Goal: Information Seeking & Learning: Learn about a topic

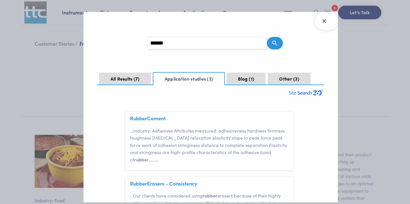
scroll to position [17, 0]
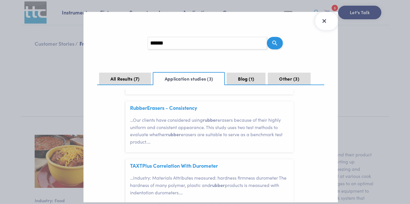
click at [324, 22] on icon "Close Search Results" at bounding box center [324, 20] width 9 height 9
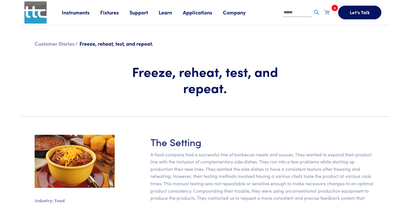
click at [171, 13] on link "Learn" at bounding box center [171, 12] width 24 height 7
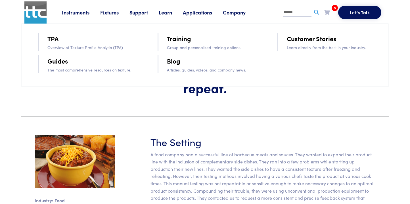
click at [182, 43] on link "Training" at bounding box center [179, 38] width 24 height 10
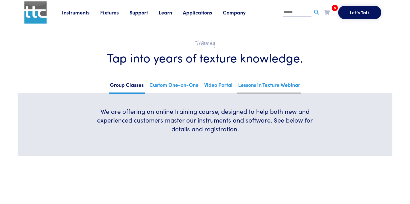
click at [252, 86] on link "Lessons in Texture Webinar" at bounding box center [269, 87] width 64 height 14
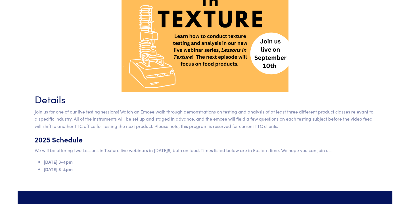
scroll to position [194, 0]
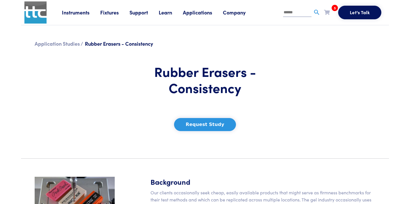
click at [289, 14] on input "text" at bounding box center [297, 13] width 28 height 9
type input "**********"
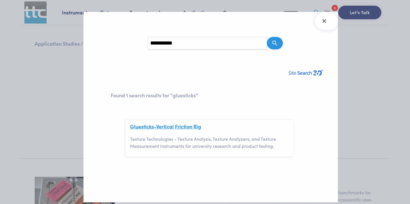
click at [182, 125] on link "Gluesticks -Vertical Friction Rig" at bounding box center [165, 126] width 71 height 7
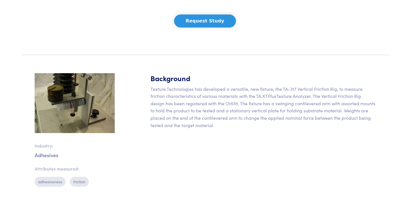
scroll to position [104, 0]
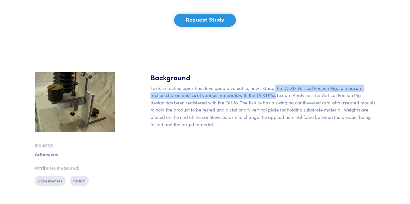
drag, startPoint x: 276, startPoint y: 99, endPoint x: 277, endPoint y: 102, distance: 3.7
click at [277, 102] on p "Texture Technologies has developed a versatile, new fixture, the TA-317 Vertica…" at bounding box center [262, 107] width 225 height 44
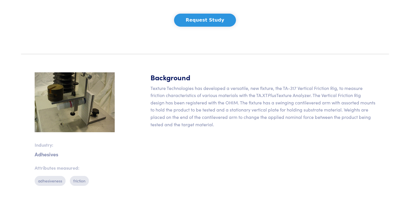
click at [277, 102] on p "Texture Technologies has developed a versatile, new fixture, the TA-317 Vertica…" at bounding box center [262, 107] width 225 height 44
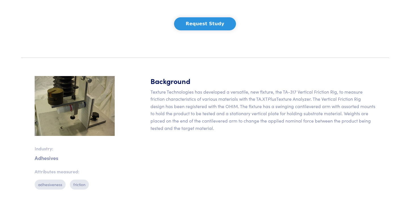
scroll to position [105, 0]
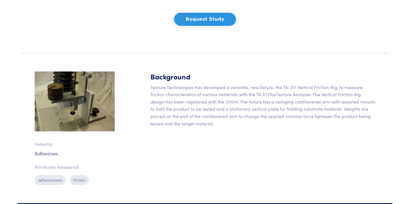
drag, startPoint x: 276, startPoint y: 97, endPoint x: 249, endPoint y: 134, distance: 45.5
click at [249, 127] on p "Texture Technologies has developed a versatile, new fixture, the TA-317 Vertica…" at bounding box center [262, 106] width 225 height 44
copy p "he TA-317 Vertical Friction Rig, to measure friction characteristics of various…"
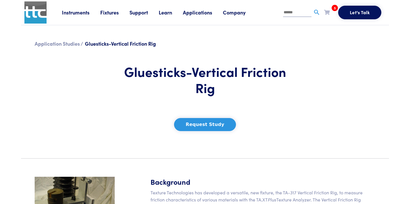
click at [296, 13] on input "text" at bounding box center [297, 13] width 28 height 9
type input "****"
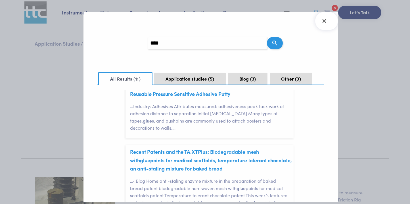
scroll to position [264, 0]
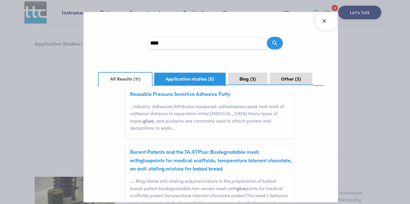
click at [191, 79] on button "Application studies 5" at bounding box center [190, 79] width 72 height 12
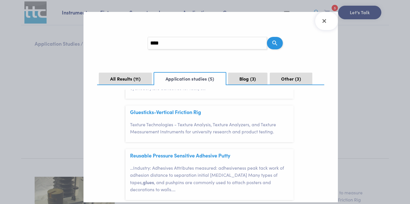
scroll to position [219, 0]
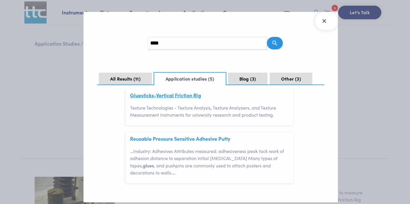
click at [184, 98] on link "Glue sticks-Vertical Friction Rig" at bounding box center [165, 95] width 71 height 7
click at [324, 22] on icon "Close Search Results" at bounding box center [324, 21] width 4 height 4
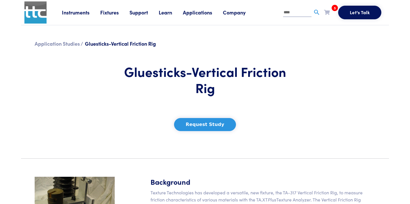
click at [175, 13] on link "Learn" at bounding box center [171, 12] width 24 height 7
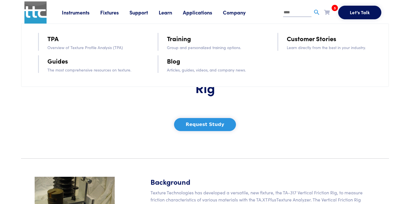
click at [171, 63] on link "Blog" at bounding box center [173, 61] width 13 height 10
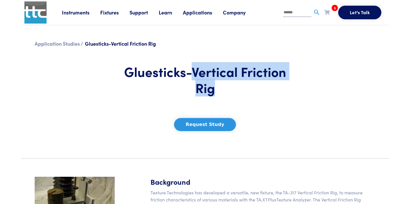
drag, startPoint x: 194, startPoint y: 73, endPoint x: 214, endPoint y: 89, distance: 25.5
click at [214, 89] on h1 "Gluesticks-Vertical Friction Rig" at bounding box center [204, 79] width 167 height 33
copy h1 "Vertical Friction Rig"
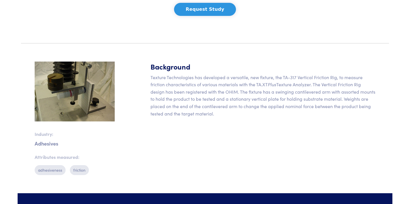
scroll to position [114, 0]
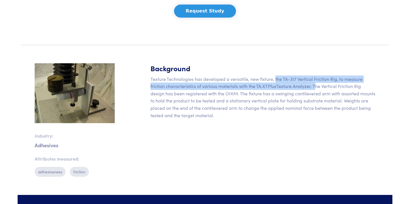
drag, startPoint x: 276, startPoint y: 89, endPoint x: 314, endPoint y: 98, distance: 38.5
click at [314, 98] on p "Texture Technologies has developed a versatile, new fixture, the TA-317 Vertica…" at bounding box center [262, 97] width 225 height 44
copy p "the TA-317 Vertical Friction Rig, to measure friction characteristics of variou…"
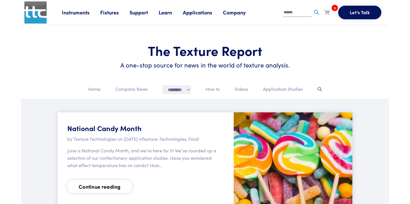
click at [239, 13] on link "Company" at bounding box center [239, 12] width 33 height 7
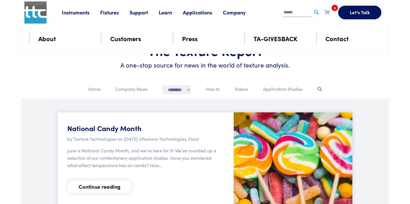
click at [212, 14] on link "Applications" at bounding box center [203, 12] width 40 height 7
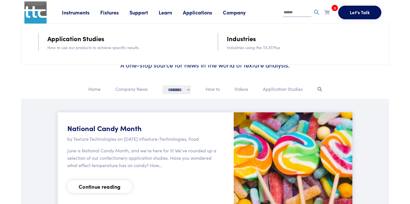
click at [169, 14] on link "Learn" at bounding box center [171, 12] width 24 height 7
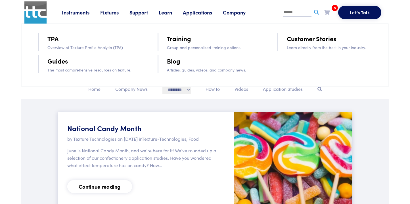
click at [143, 16] on link "Support" at bounding box center [143, 12] width 29 height 7
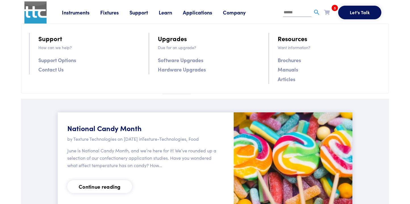
click at [289, 82] on link "Articles" at bounding box center [287, 79] width 18 height 8
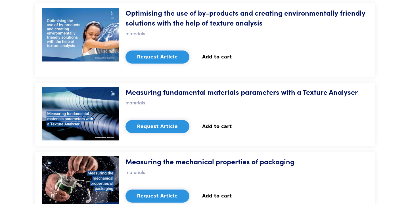
scroll to position [3234, 0]
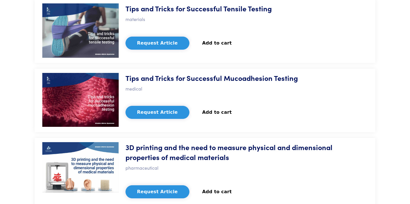
drag, startPoint x: 96, startPoint y: 127, endPoint x: 52, endPoint y: 1, distance: 133.3
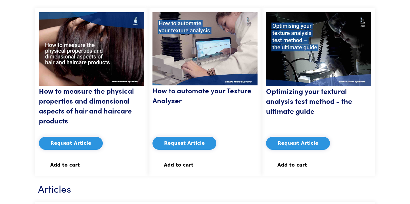
scroll to position [0, 0]
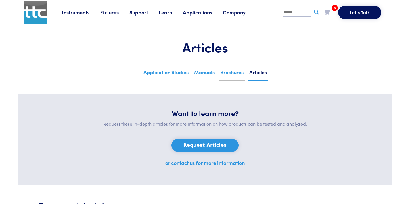
click at [229, 73] on link "Brochures" at bounding box center [232, 75] width 26 height 14
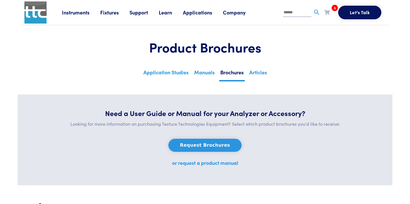
scroll to position [4646, 0]
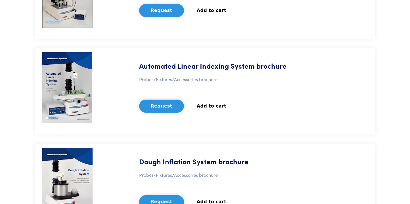
drag, startPoint x: 75, startPoint y: 129, endPoint x: 276, endPoint y: 22, distance: 227.2
drag, startPoint x: 69, startPoint y: 131, endPoint x: 297, endPoint y: 30, distance: 248.8
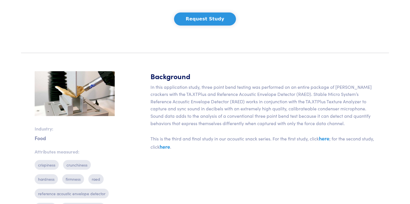
scroll to position [112, 0]
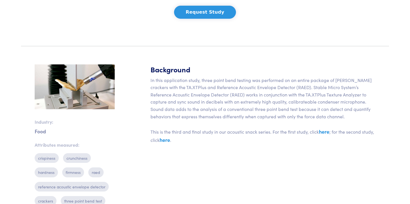
drag, startPoint x: 85, startPoint y: 99, endPoint x: 297, endPoint y: 7, distance: 231.2
click at [0, 0] on body "Instruments Texture Analyzers Measure any physical product characteristic. TA.X…" at bounding box center [205, 134] width 410 height 492
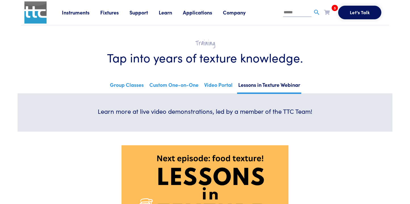
scroll to position [194, 0]
